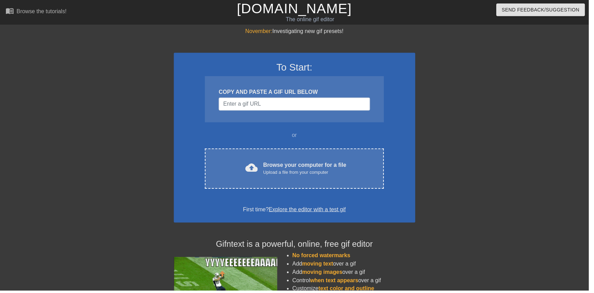
click at [322, 175] on div "Upload a file from your computer" at bounding box center [308, 174] width 84 height 7
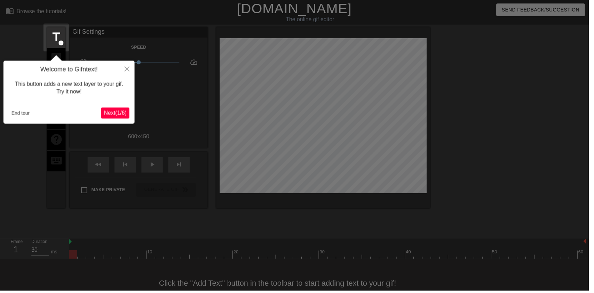
scroll to position [14, 0]
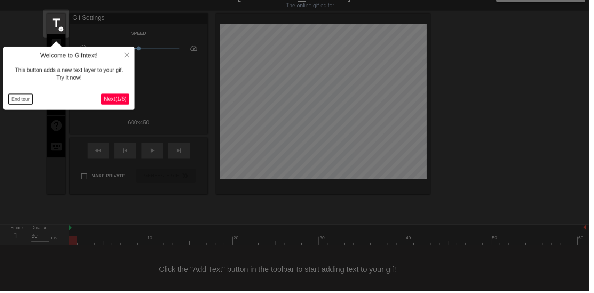
click at [19, 99] on button "End tour" at bounding box center [21, 100] width 24 height 10
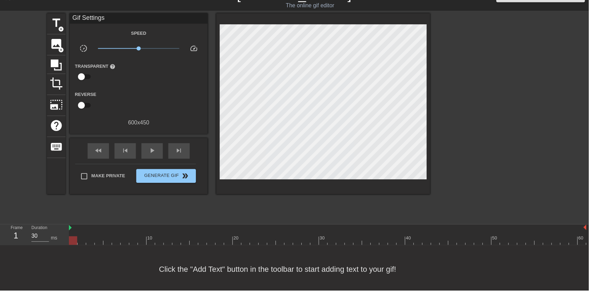
click at [56, 39] on span "image" at bounding box center [56, 44] width 13 height 13
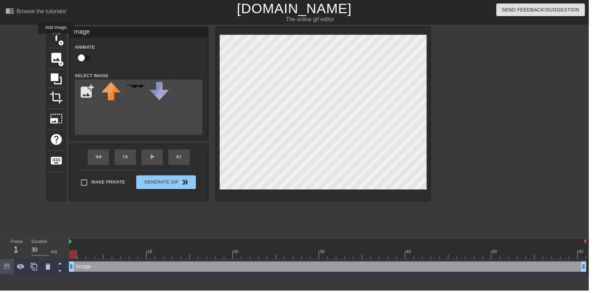
scroll to position [0, 0]
click at [81, 57] on input "checkbox" at bounding box center [82, 58] width 40 height 13
checkbox input "true"
click at [82, 89] on input "file" at bounding box center [88, 93] width 24 height 24
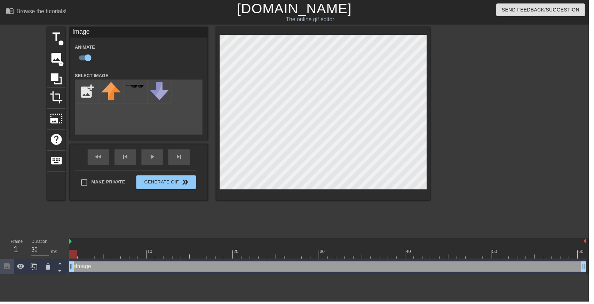
type input "C:\fakepath\Airbrush-image-extender (1).png"
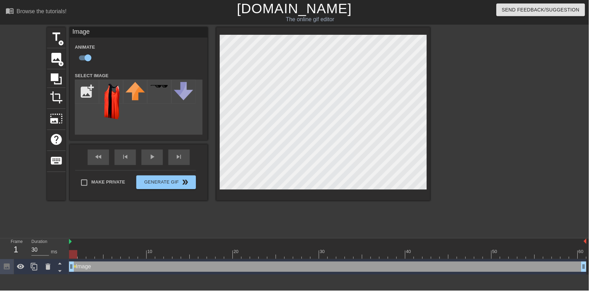
click at [115, 95] on img at bounding box center [111, 102] width 19 height 38
click at [153, 160] on div "play_arrow" at bounding box center [154, 159] width 22 height 16
click at [154, 159] on div "pause" at bounding box center [154, 159] width 22 height 16
click at [160, 159] on div "play_arrow" at bounding box center [154, 159] width 22 height 16
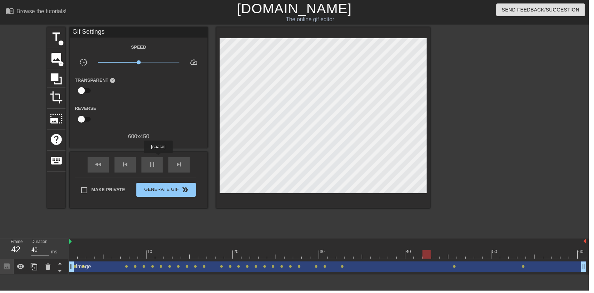
click at [157, 167] on span "pause" at bounding box center [153, 166] width 8 height 8
click at [231, 256] on div at bounding box center [331, 257] width 522 height 9
click at [153, 166] on span "play_arrow" at bounding box center [153, 166] width 8 height 8
click at [153, 166] on span "pause" at bounding box center [153, 166] width 8 height 8
click at [230, 252] on div at bounding box center [230, 252] width 9 height 9
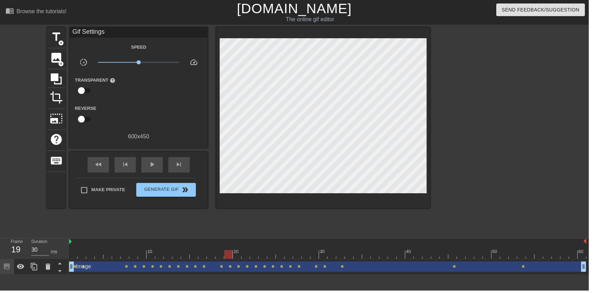
click at [216, 252] on div at bounding box center [213, 252] width 9 height 9
click at [255, 257] on div at bounding box center [331, 257] width 522 height 9
click at [286, 254] on div at bounding box center [331, 257] width 522 height 9
click at [312, 259] on div at bounding box center [331, 257] width 522 height 9
click at [343, 259] on div at bounding box center [331, 257] width 522 height 9
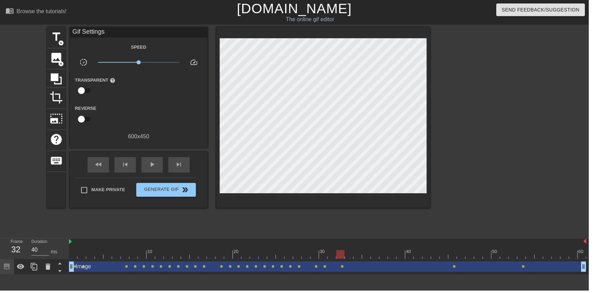
click at [366, 254] on div at bounding box center [331, 257] width 522 height 9
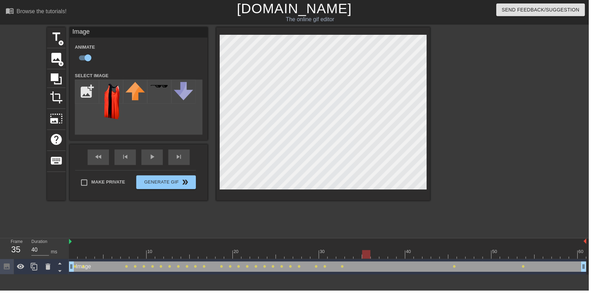
click at [388, 254] on div at bounding box center [331, 257] width 522 height 9
click at [268, 254] on div at bounding box center [331, 257] width 522 height 9
click at [264, 252] on div at bounding box center [265, 252] width 9 height 9
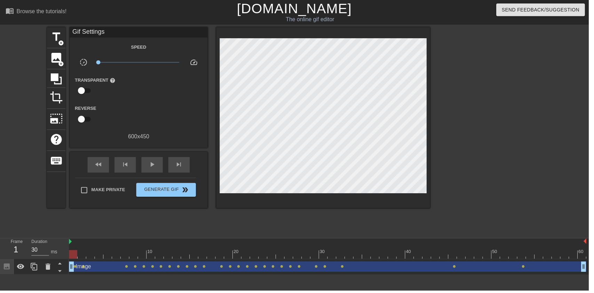
click at [159, 167] on div "play_arrow" at bounding box center [154, 167] width 22 height 16
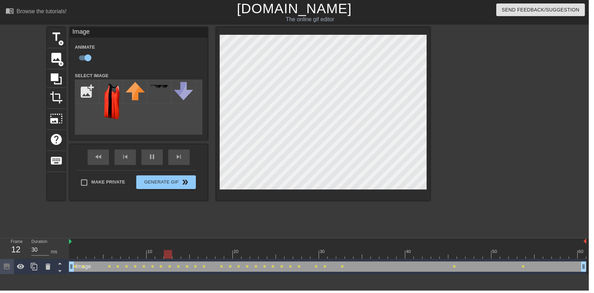
click at [153, 163] on div "pause" at bounding box center [154, 159] width 22 height 16
click at [156, 161] on div "play_arrow" at bounding box center [154, 159] width 22 height 16
click at [162, 160] on div "pause" at bounding box center [154, 159] width 22 height 16
click at [156, 162] on div "play_arrow" at bounding box center [154, 159] width 22 height 16
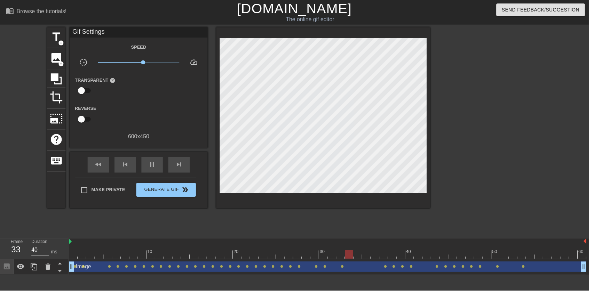
click at [153, 169] on span "pause" at bounding box center [153, 166] width 8 height 8
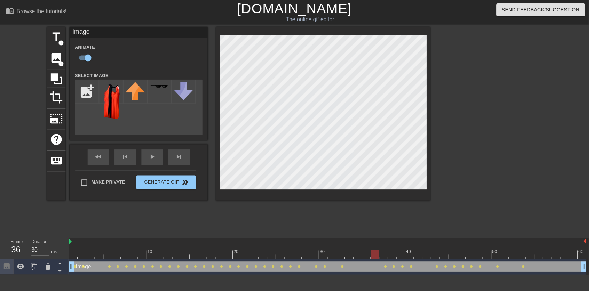
click at [156, 159] on div "play_arrow" at bounding box center [154, 159] width 22 height 16
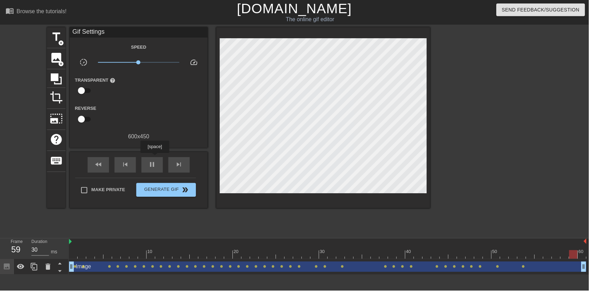
click at [143, 170] on div "pause" at bounding box center [154, 167] width 22 height 16
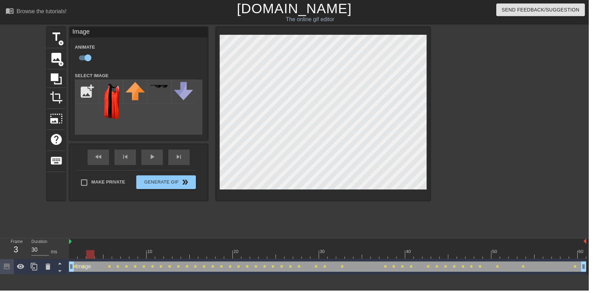
click at [158, 161] on div "play_arrow" at bounding box center [154, 159] width 22 height 16
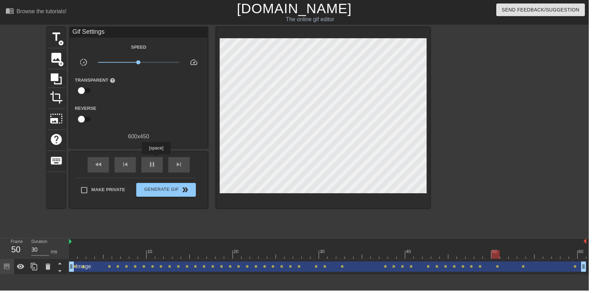
click at [138, 62] on span "x0.977" at bounding box center [140, 63] width 82 height 8
click at [154, 167] on span "pause" at bounding box center [153, 166] width 8 height 8
click at [155, 167] on span "play_arrow" at bounding box center [153, 166] width 8 height 8
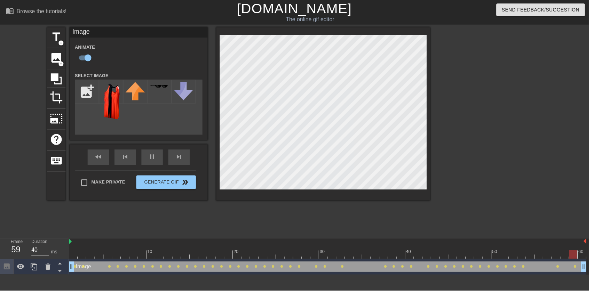
click at [151, 156] on div "fast_rewind skip_previous pause skip_next" at bounding box center [139, 159] width 113 height 26
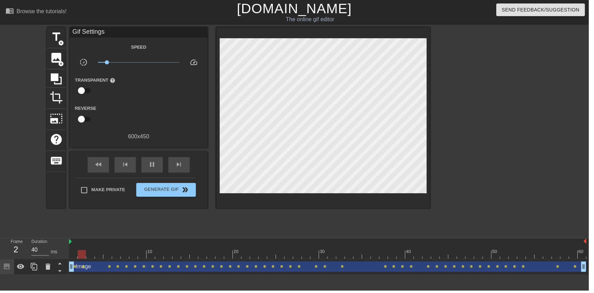
click at [338, 255] on div at bounding box center [331, 257] width 522 height 9
click at [153, 165] on span "play_arrow" at bounding box center [153, 166] width 8 height 8
click at [159, 164] on div "pause" at bounding box center [154, 167] width 22 height 16
click at [118, 52] on div "Speed slow_motion_video x1.08 speed Transparent help Reverse 600 x 450" at bounding box center [140, 92] width 129 height 99
click at [153, 171] on div "play_arrow" at bounding box center [154, 167] width 22 height 16
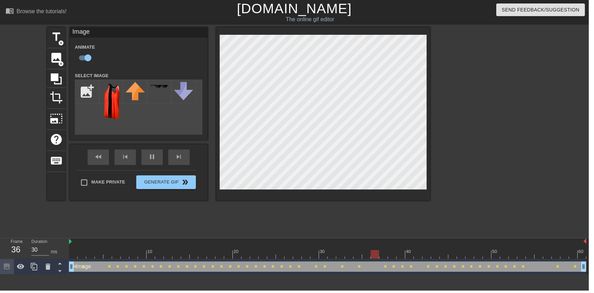
click at [156, 151] on div "Image Animate Select Image add_photo_alternate fast_rewind skip_previous pause …" at bounding box center [139, 114] width 139 height 175
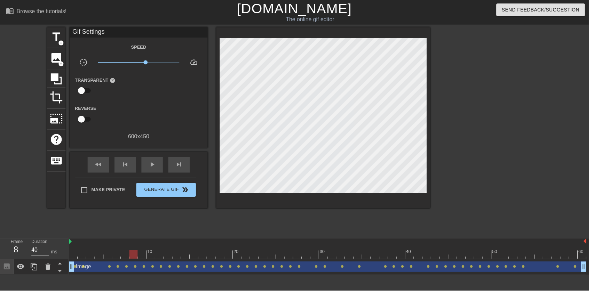
click at [155, 160] on div "play_arrow" at bounding box center [154, 167] width 22 height 16
click at [149, 166] on span "pause" at bounding box center [153, 166] width 8 height 8
click at [149, 163] on span "play_arrow" at bounding box center [153, 166] width 8 height 8
click at [72, 258] on div at bounding box center [331, 257] width 522 height 9
click at [155, 162] on div "play_arrow" at bounding box center [154, 167] width 22 height 16
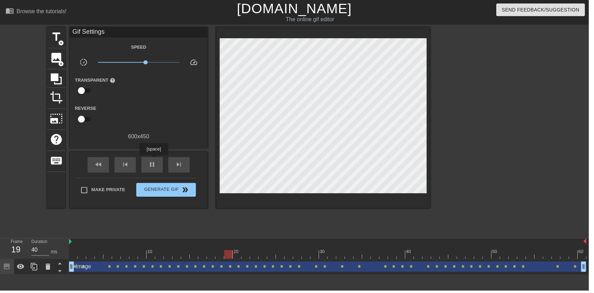
click at [155, 162] on span "pause" at bounding box center [153, 166] width 8 height 8
click at [159, 162] on div "play_arrow" at bounding box center [154, 167] width 22 height 16
click at [160, 168] on div "pause" at bounding box center [154, 167] width 22 height 16
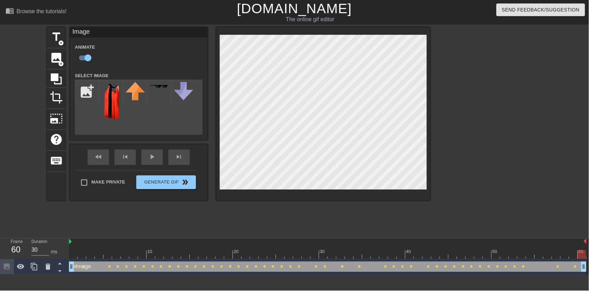
click at [163, 163] on div "play_arrow" at bounding box center [154, 159] width 22 height 16
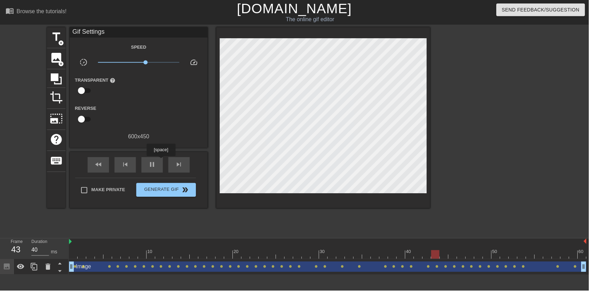
type input "30"
click at [156, 191] on span "Generate Gif double_arrow" at bounding box center [167, 192] width 55 height 8
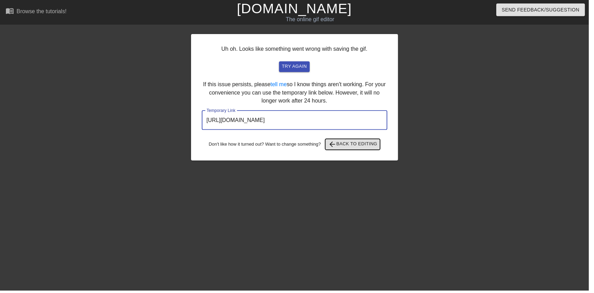
click at [363, 146] on span "arrow_back Back to Editing" at bounding box center [356, 146] width 50 height 8
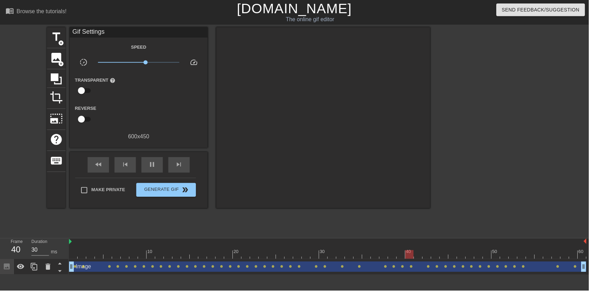
type input "40"
